Goal: Find contact information: Find contact information

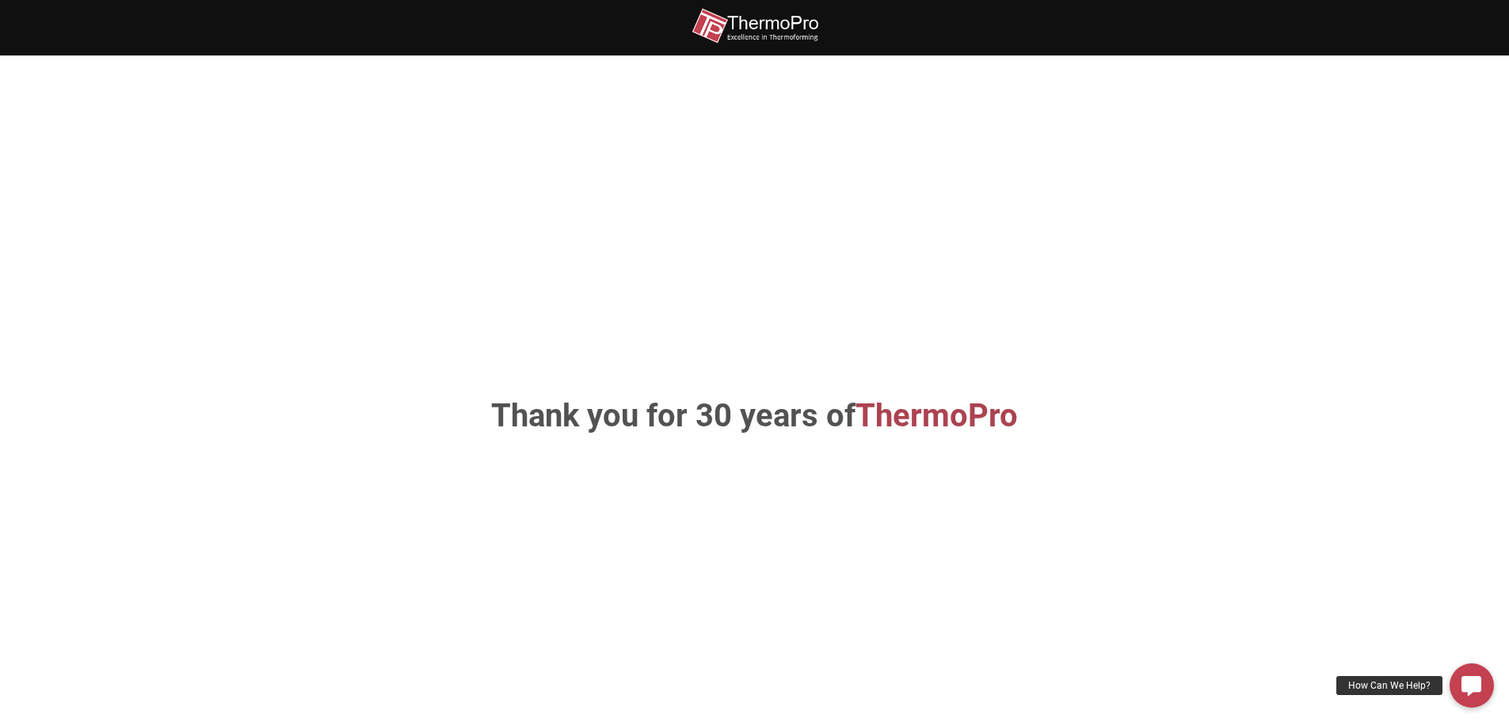
click at [766, 21] on img at bounding box center [755, 26] width 127 height 36
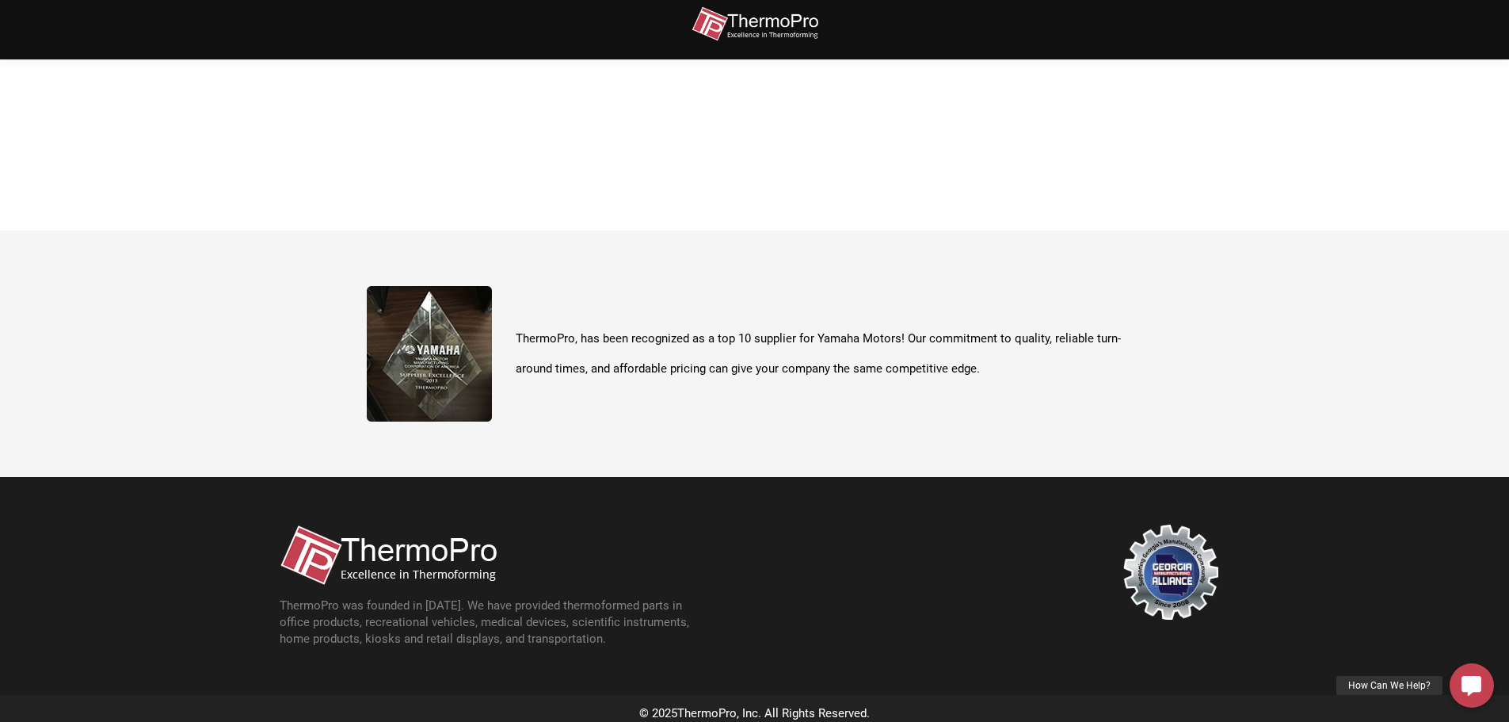
scroll to position [562, 0]
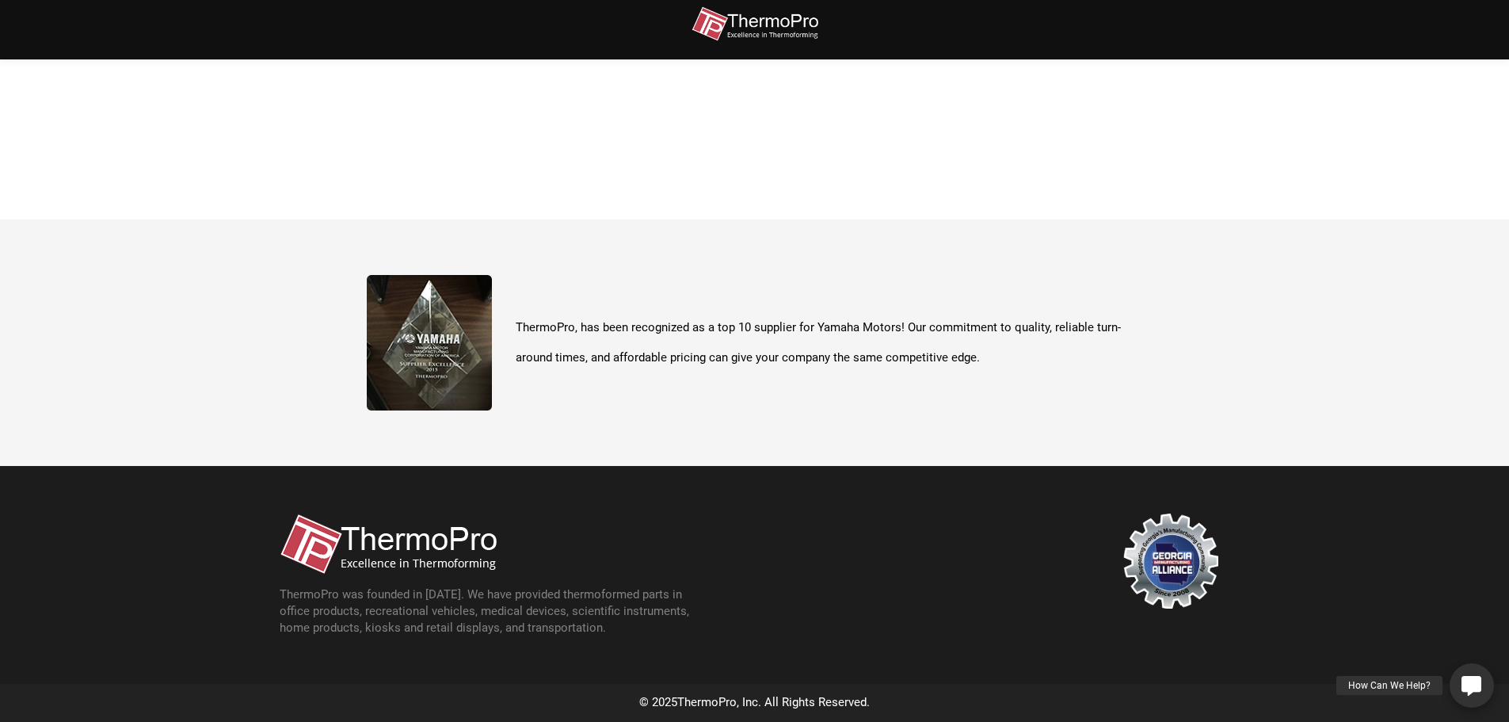
click at [1451, 688] on link "How Can We Help?" at bounding box center [1472, 685] width 44 height 44
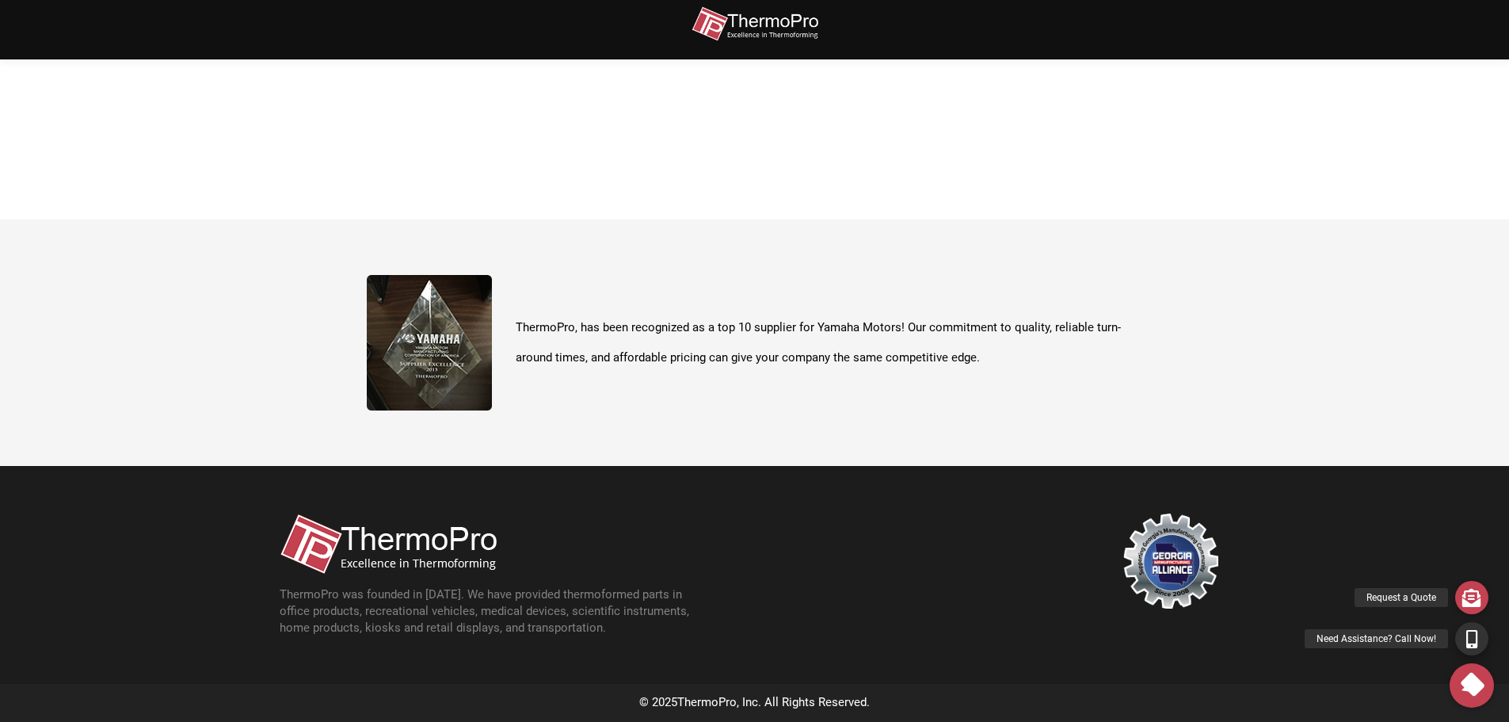
click at [1406, 638] on div "Need Assistance? Call Now!" at bounding box center [1376, 638] width 143 height 19
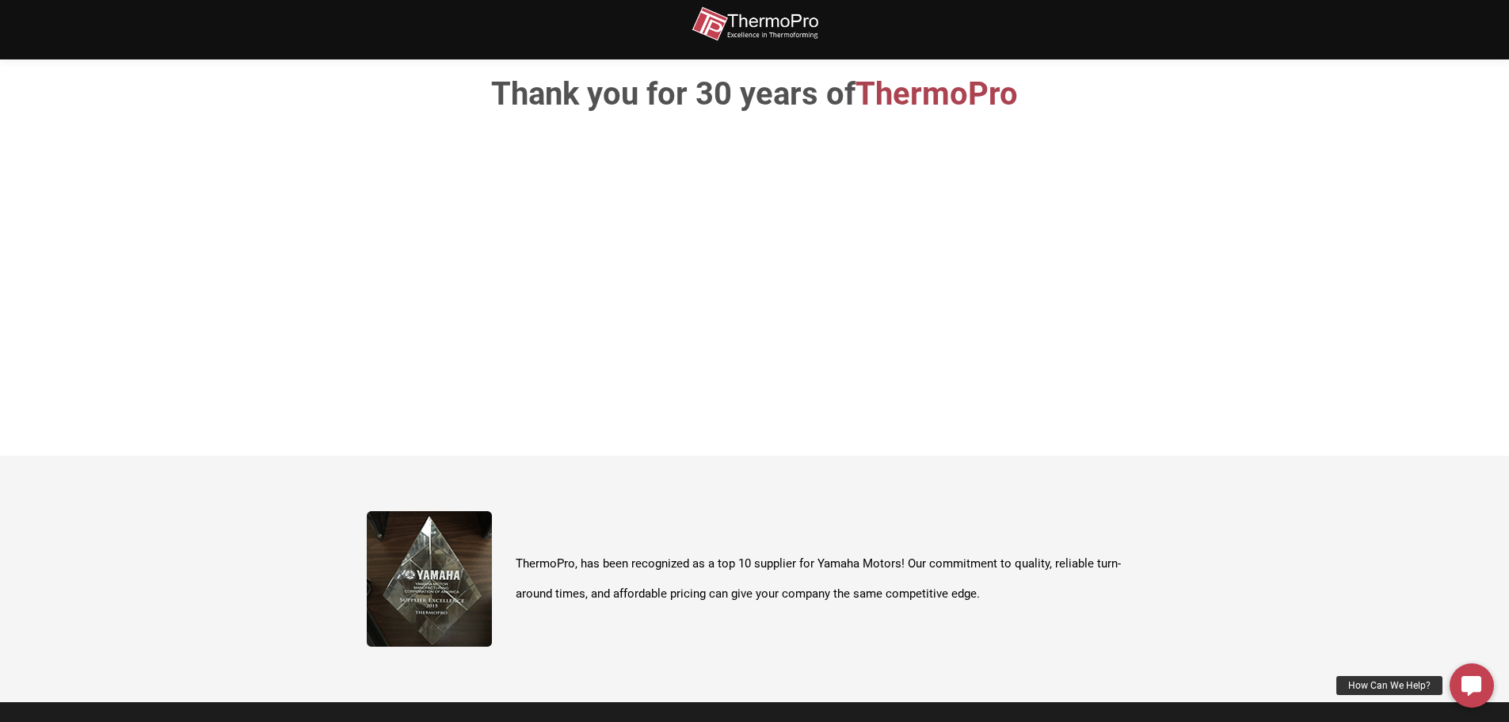
scroll to position [324, 0]
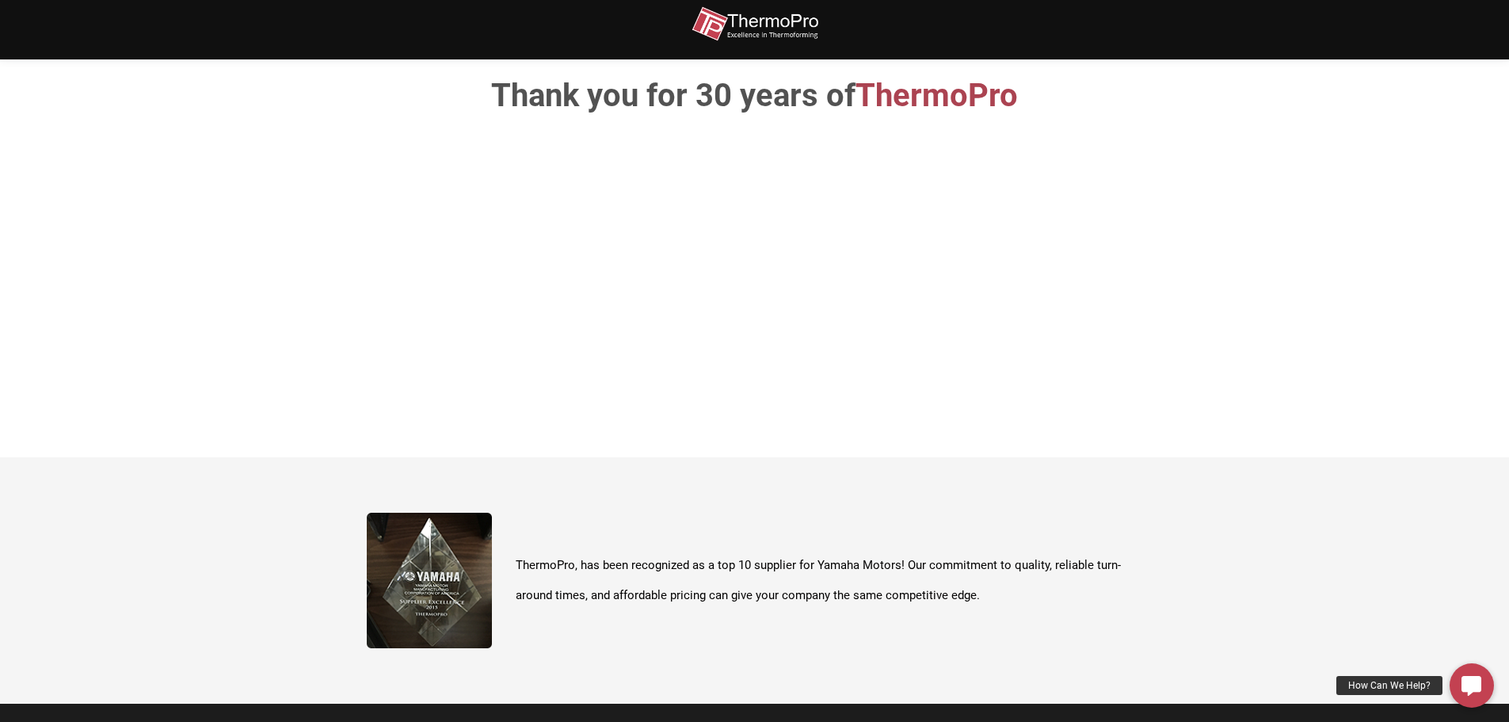
drag, startPoint x: 444, startPoint y: 570, endPoint x: 569, endPoint y: 578, distance: 125.4
click at [444, 568] on img at bounding box center [429, 580] width 125 height 135
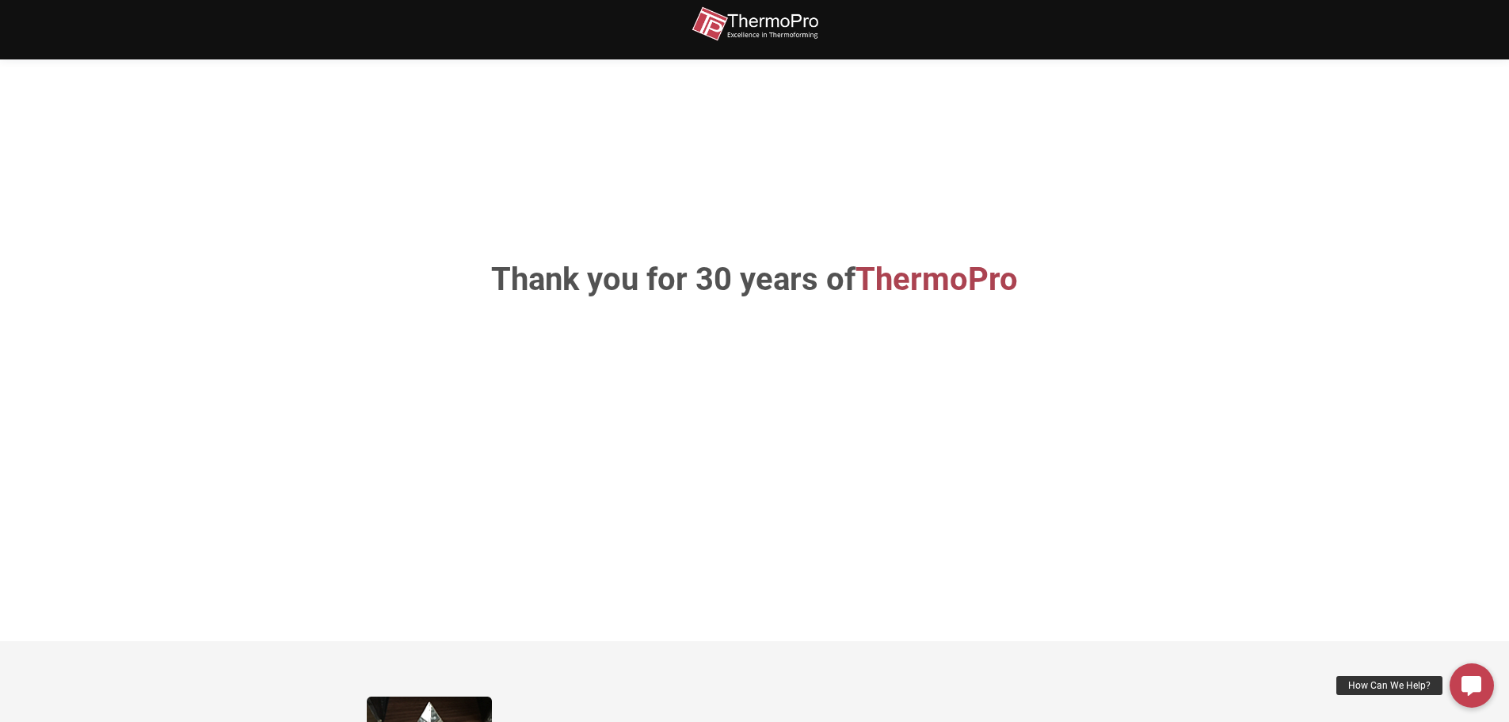
scroll to position [0, 0]
